Goal: Task Accomplishment & Management: Manage account settings

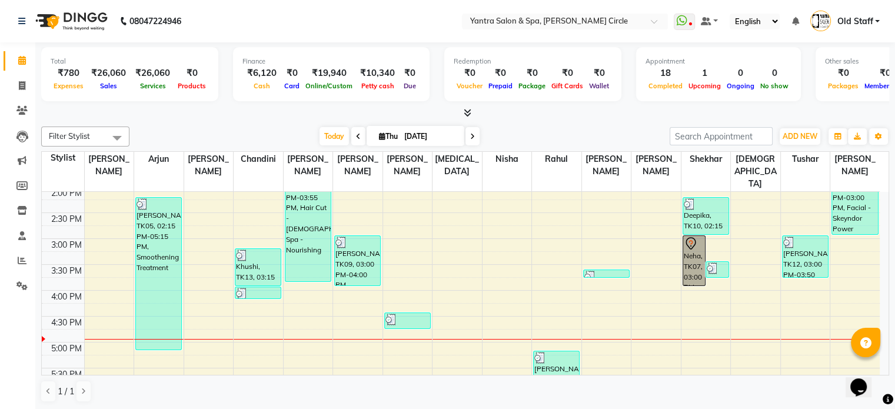
scroll to position [353, 0]
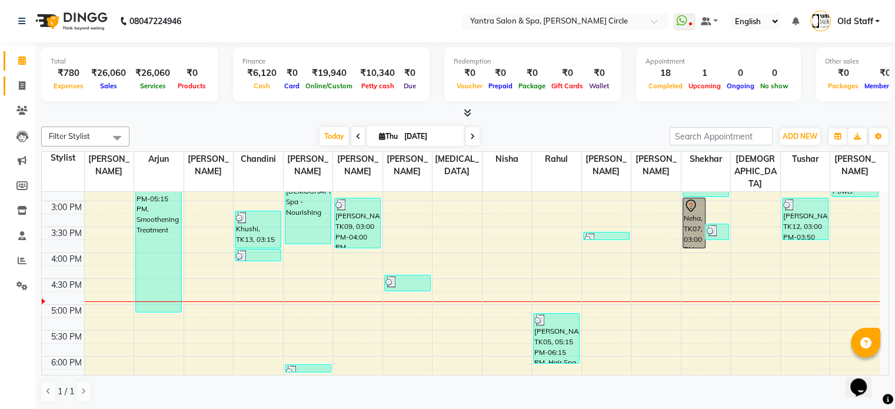
click at [20, 91] on span at bounding box center [22, 86] width 21 height 14
select select "152"
select select "service"
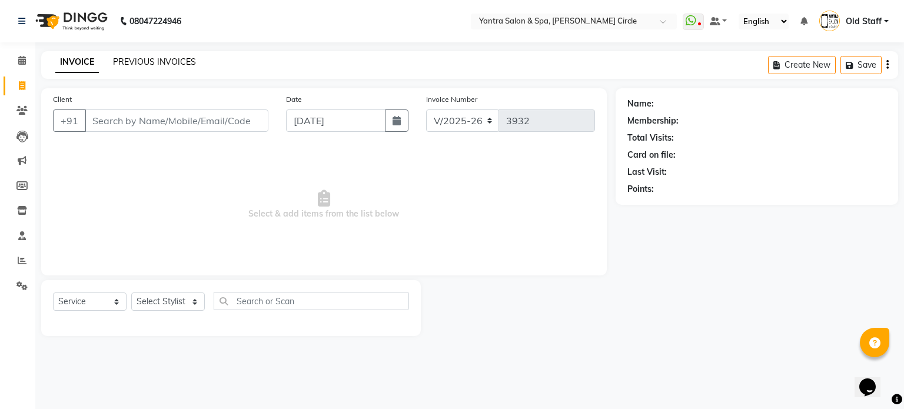
click at [125, 58] on link "PREVIOUS INVOICES" at bounding box center [154, 62] width 83 height 11
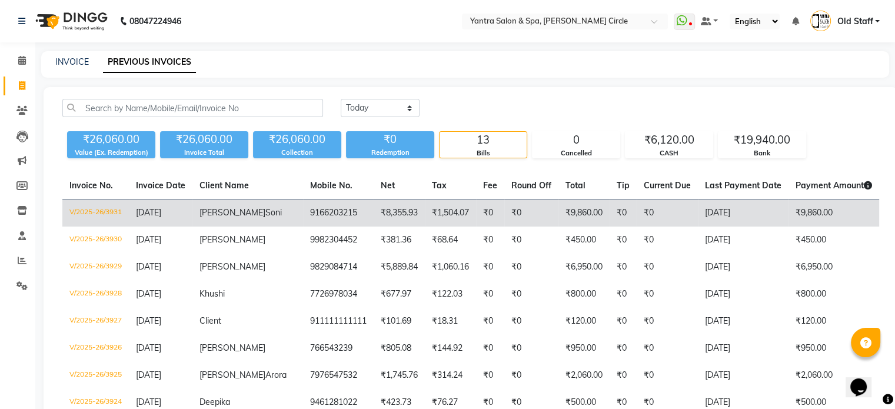
click at [698, 213] on td "[DATE]" at bounding box center [743, 214] width 91 height 28
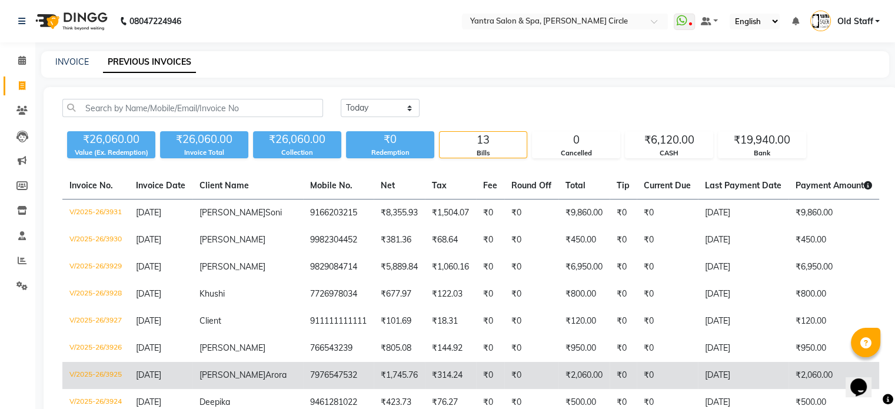
click at [504, 370] on td "₹0" at bounding box center [531, 375] width 54 height 27
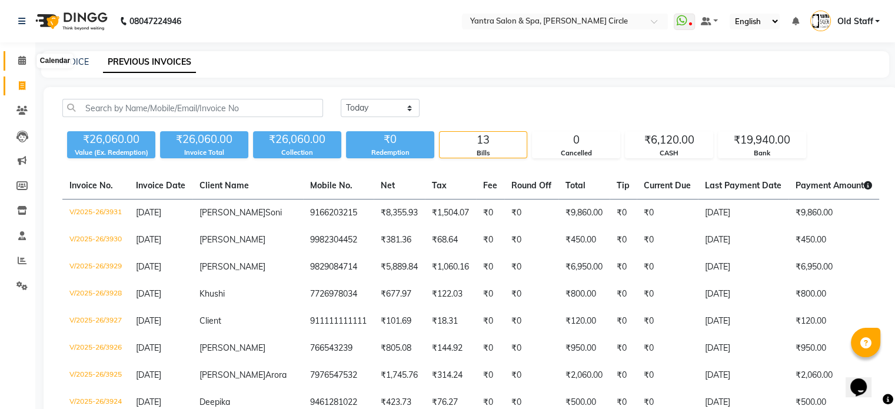
drag, startPoint x: 22, startPoint y: 59, endPoint x: 104, endPoint y: 5, distance: 98.4
click at [21, 59] on icon at bounding box center [22, 60] width 8 height 9
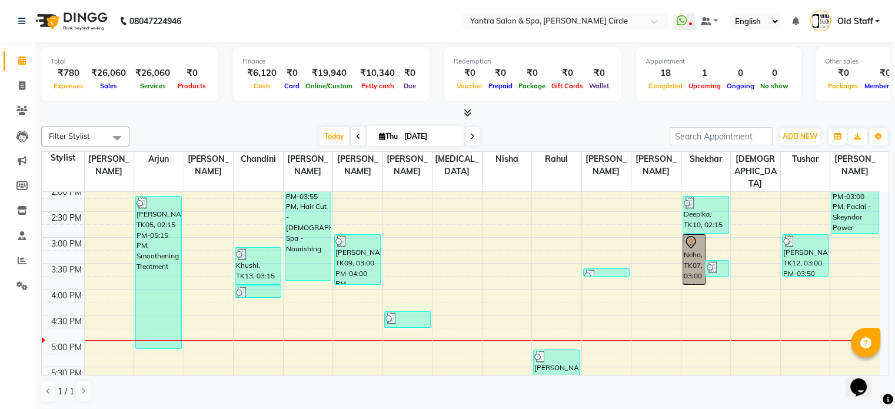
scroll to position [318, 0]
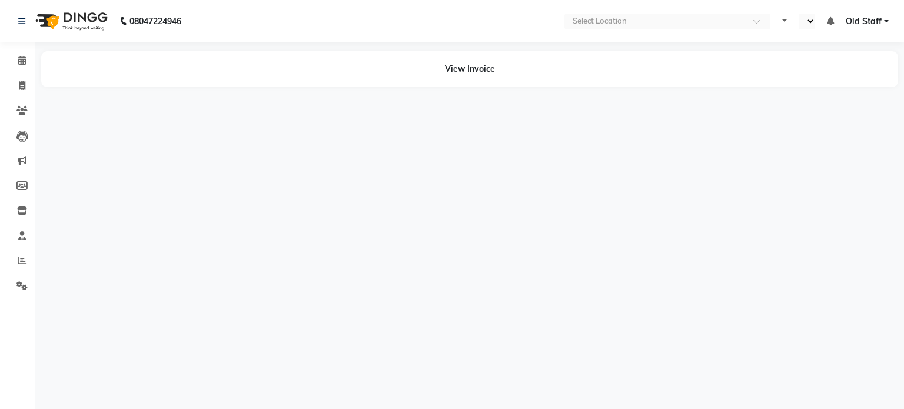
select select "en"
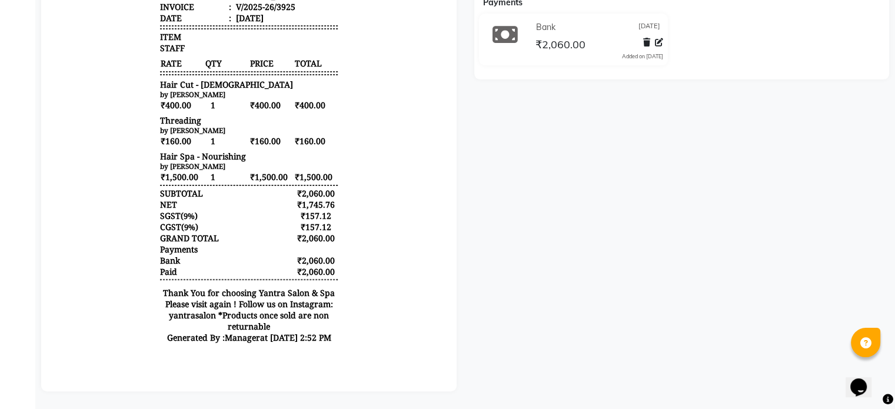
scroll to position [320, 0]
